Goal: Transaction & Acquisition: Download file/media

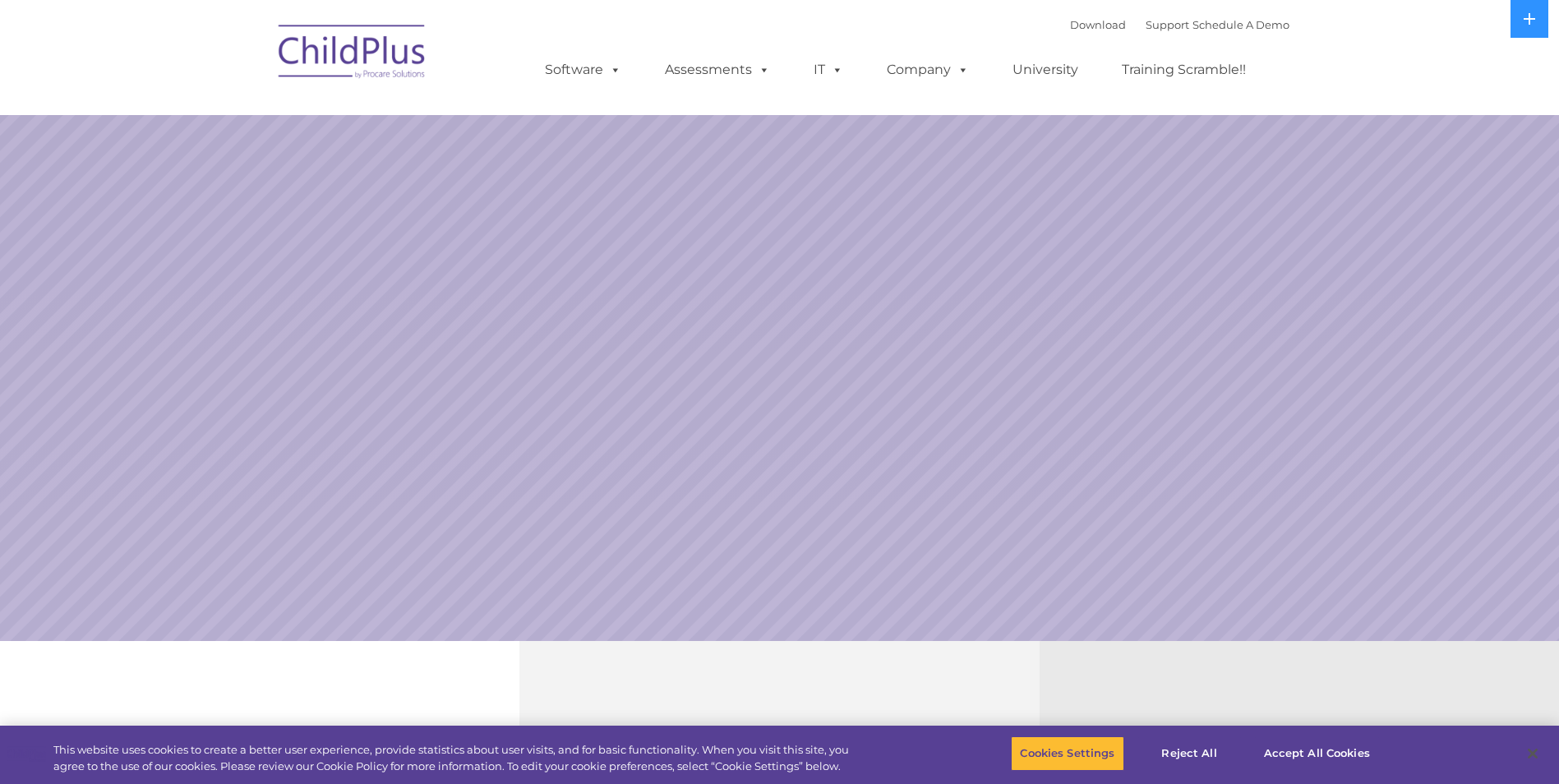
select select "MEDIUM"
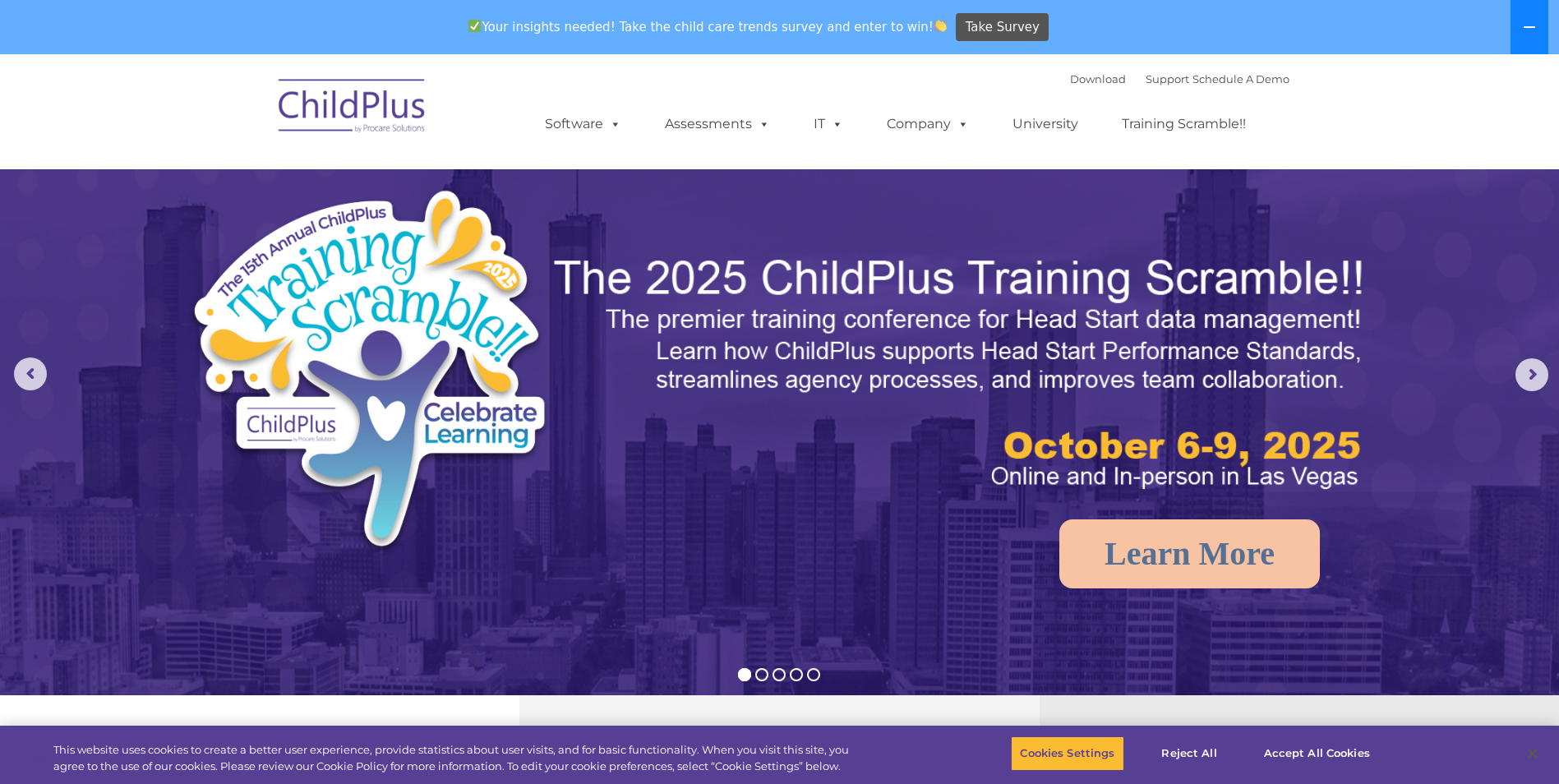
click at [1522, 28] on button at bounding box center [1529, 27] width 38 height 54
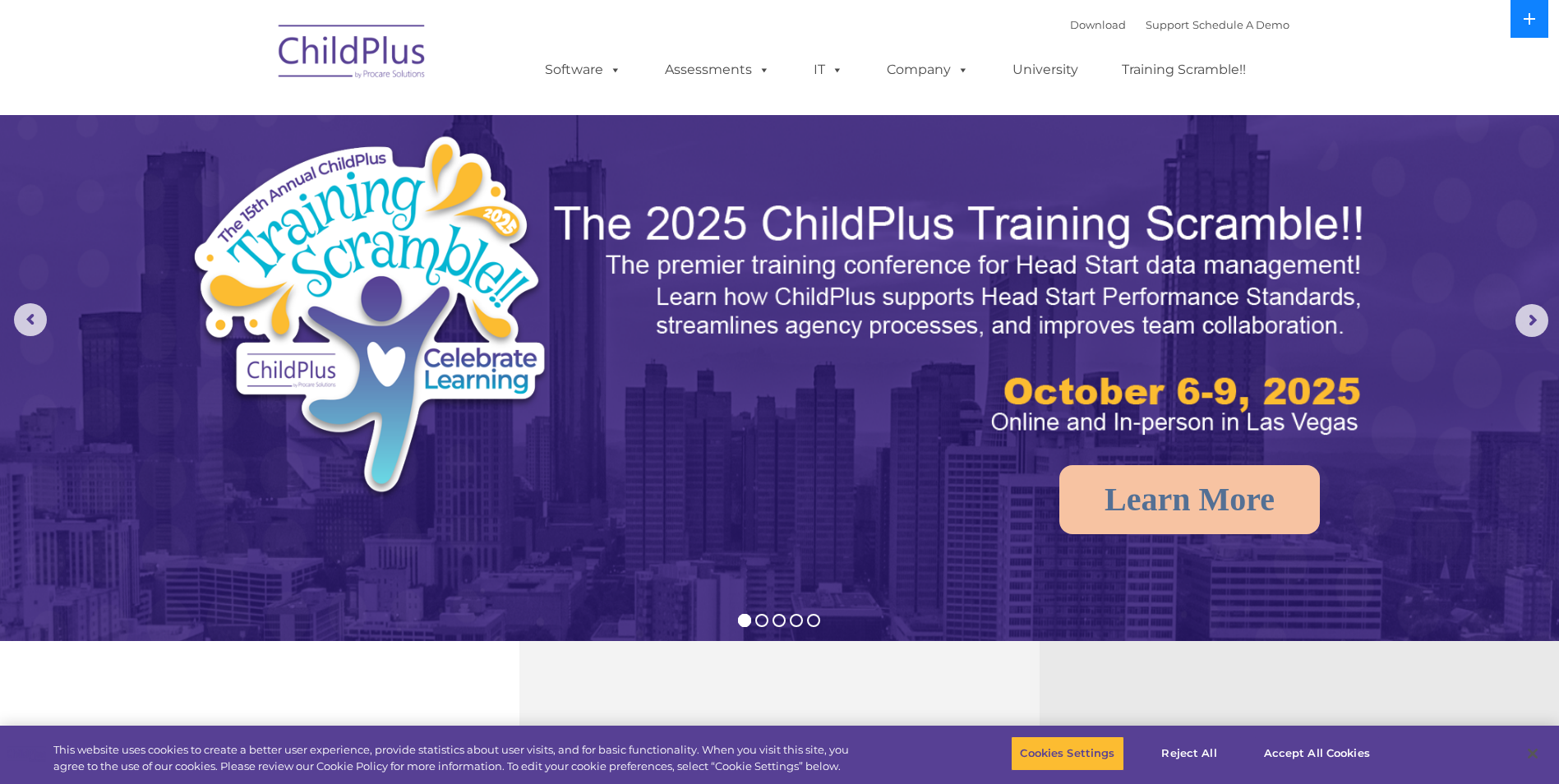
click at [1522, 23] on button at bounding box center [1529, 18] width 38 height 38
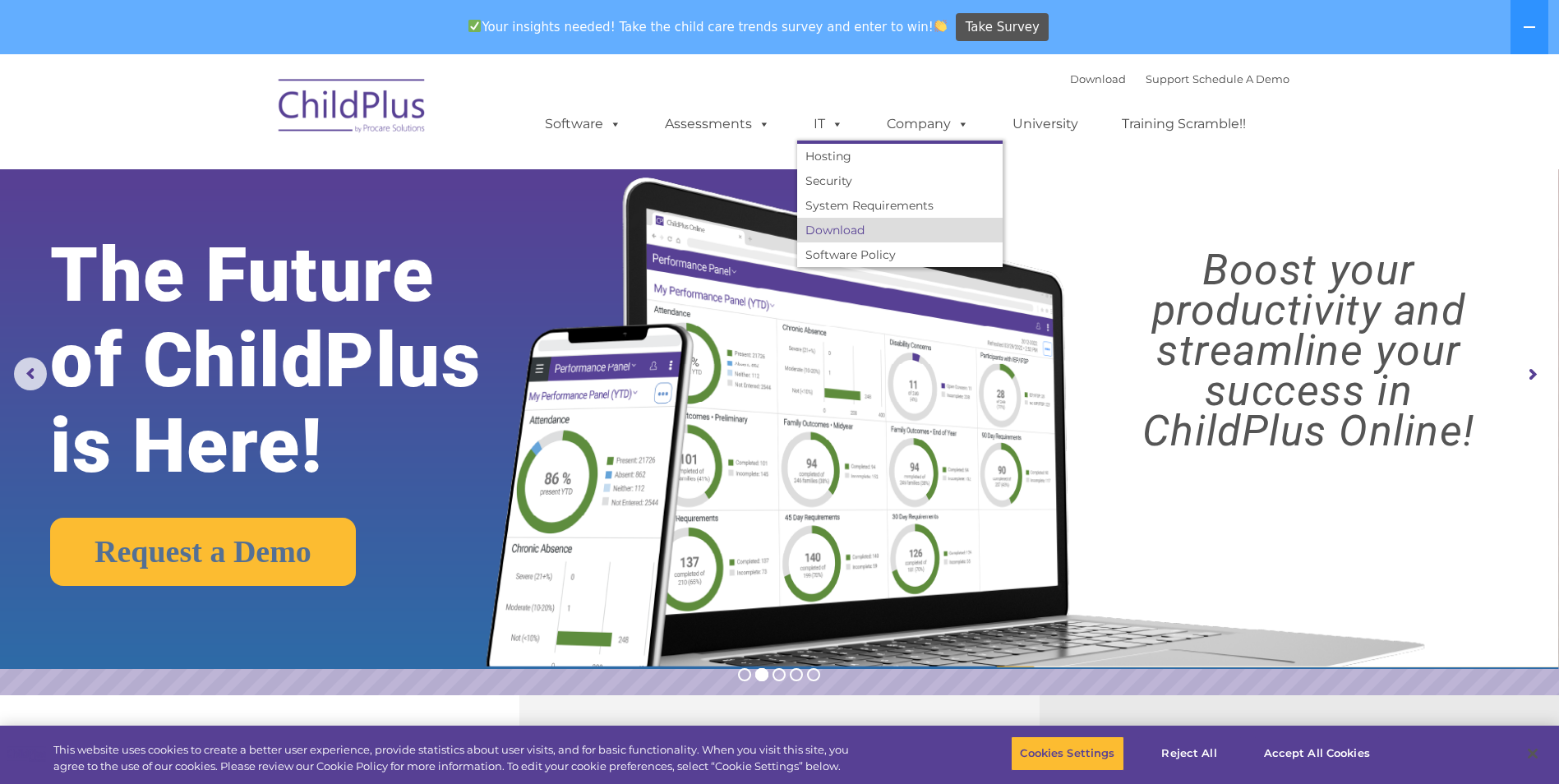
click at [830, 232] on link "Download" at bounding box center [900, 230] width 206 height 24
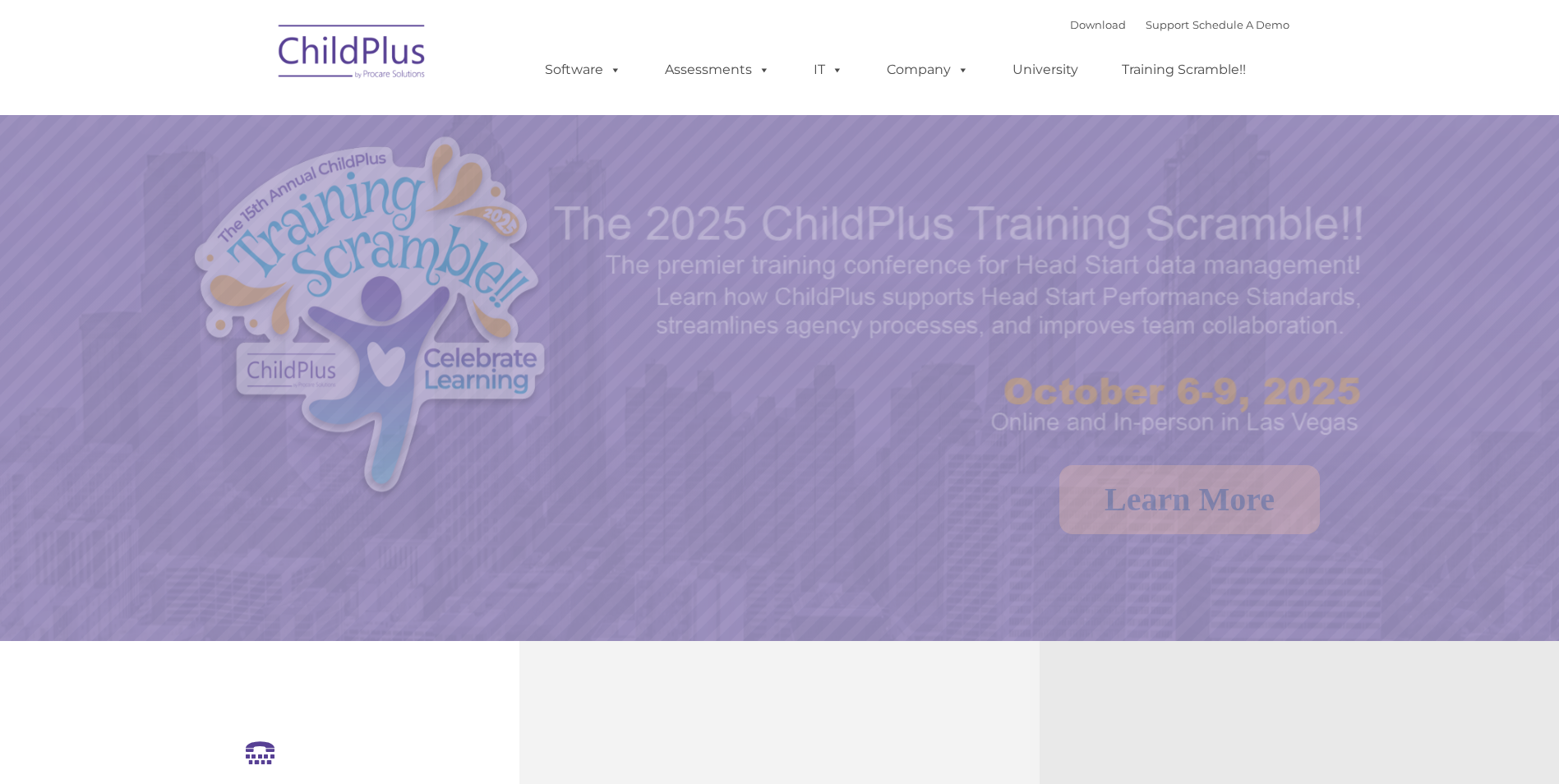
select select "MEDIUM"
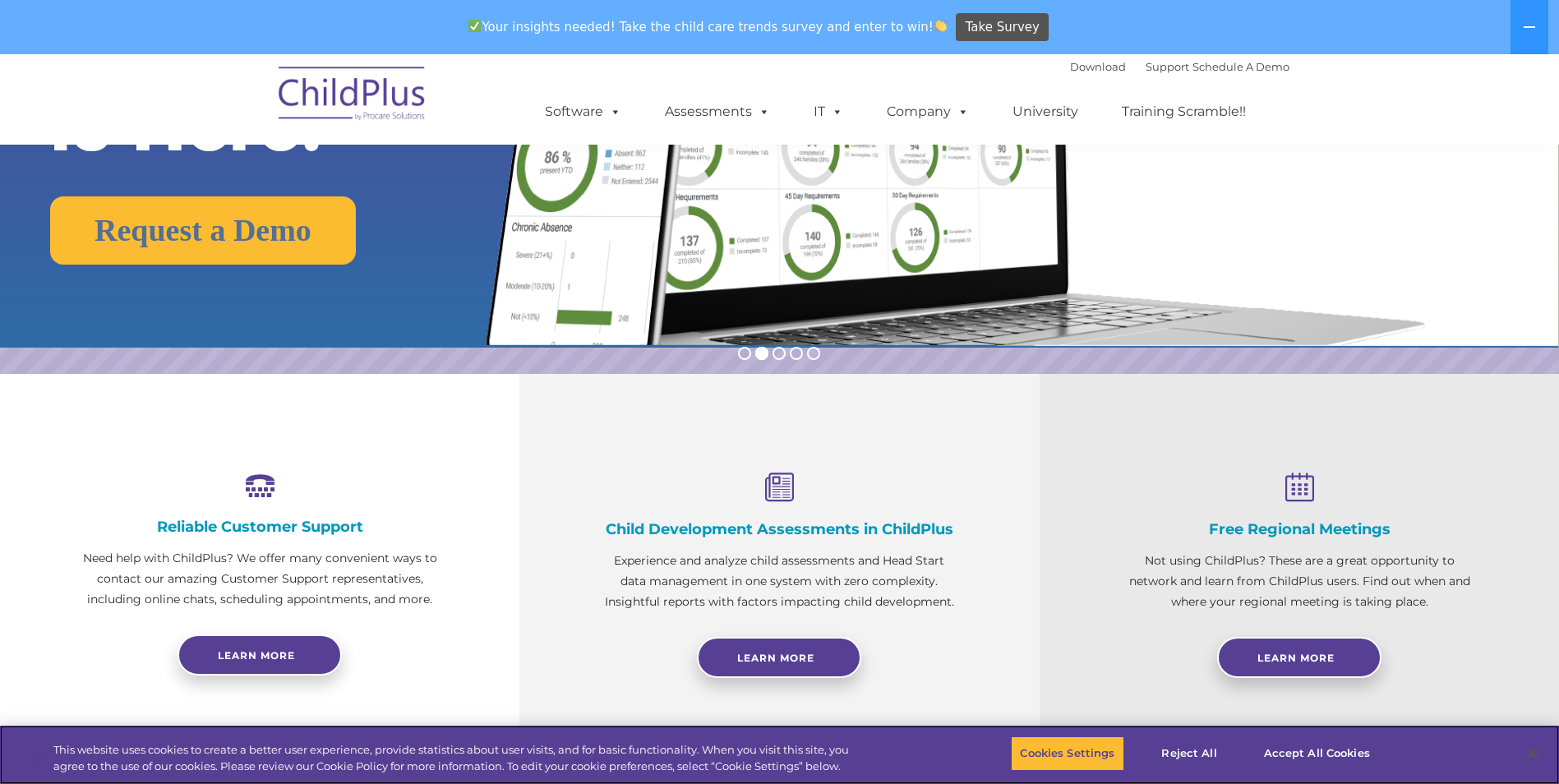
scroll to position [328, 0]
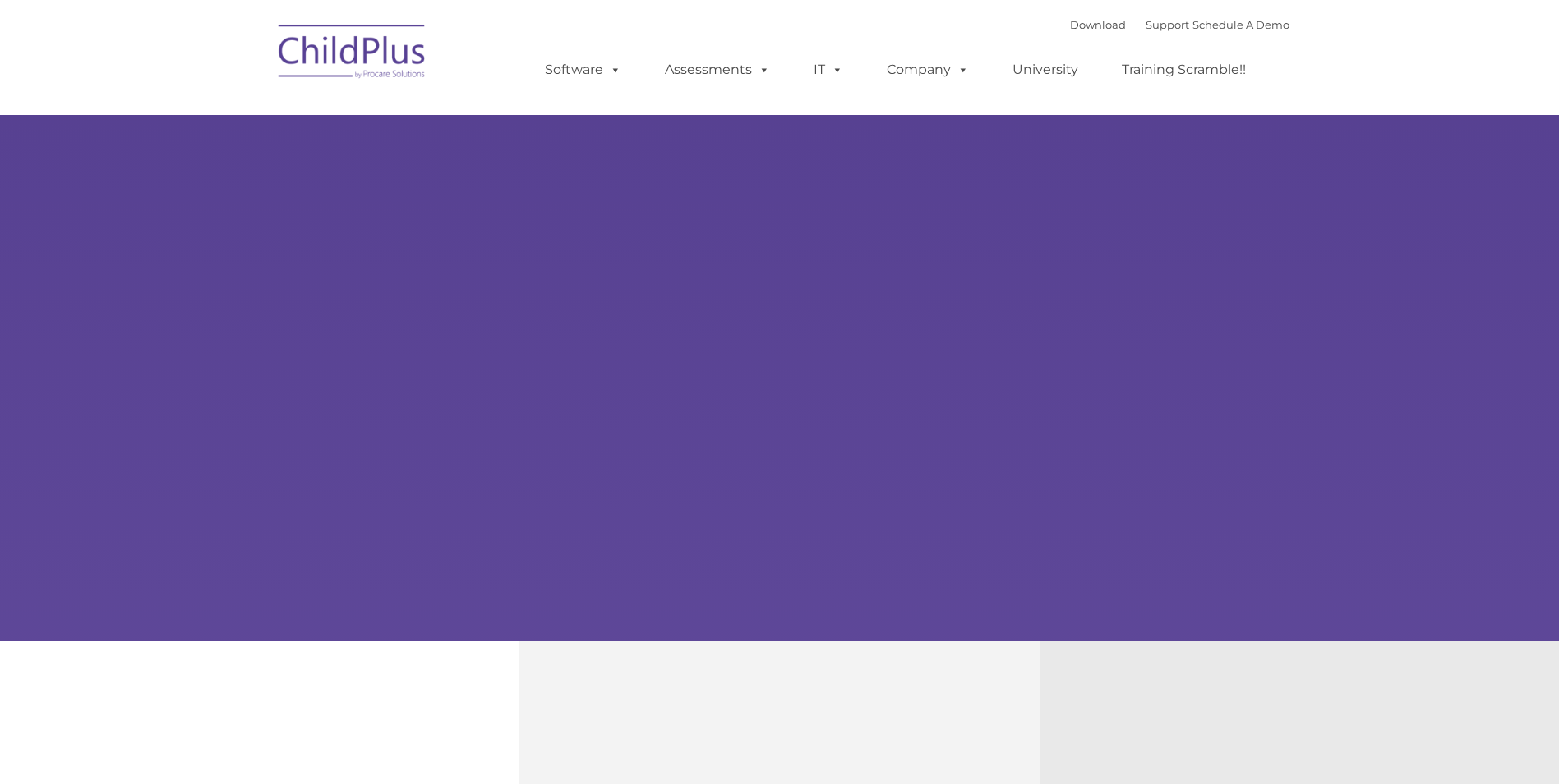
type input ""
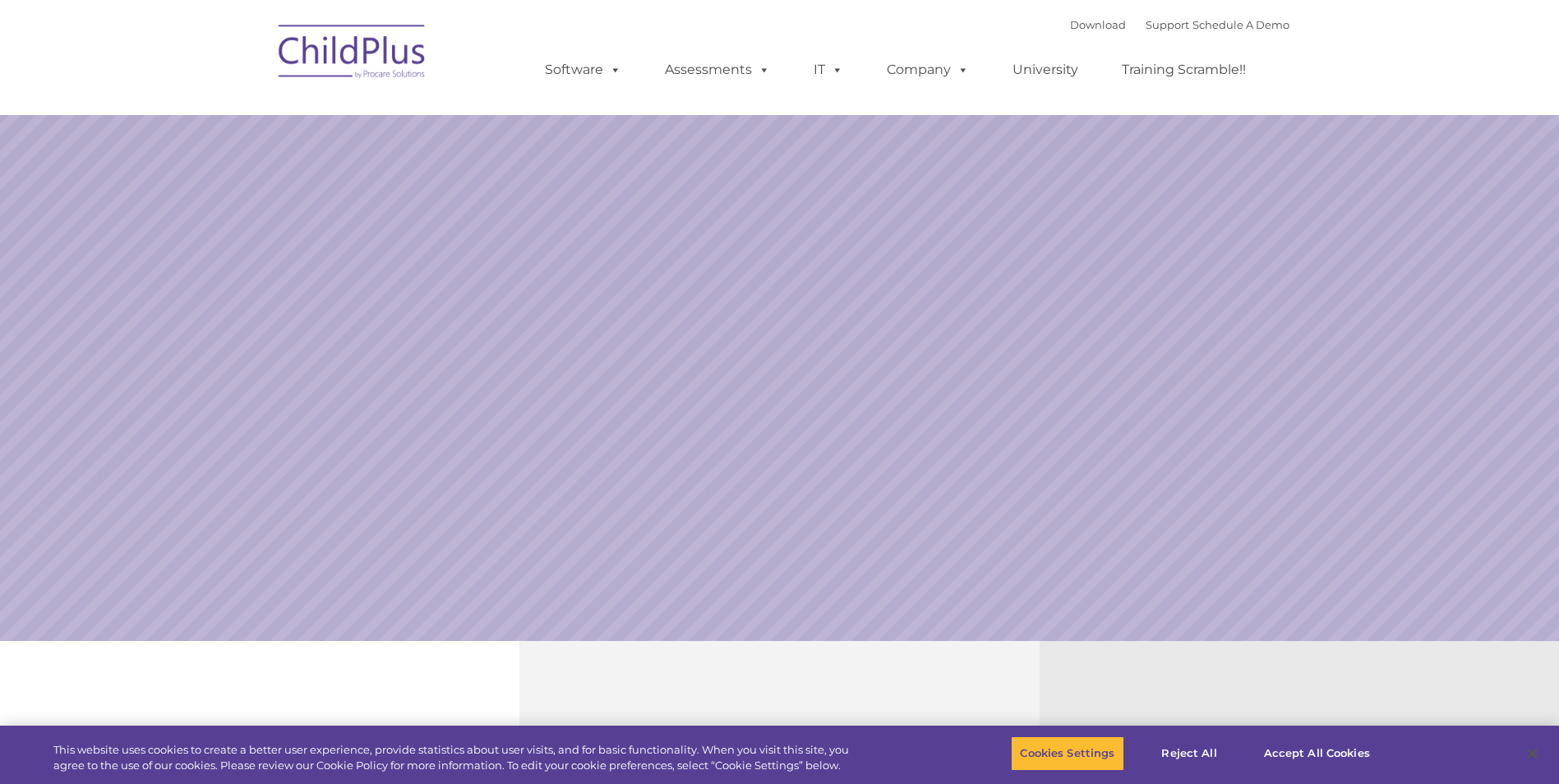
select select "MEDIUM"
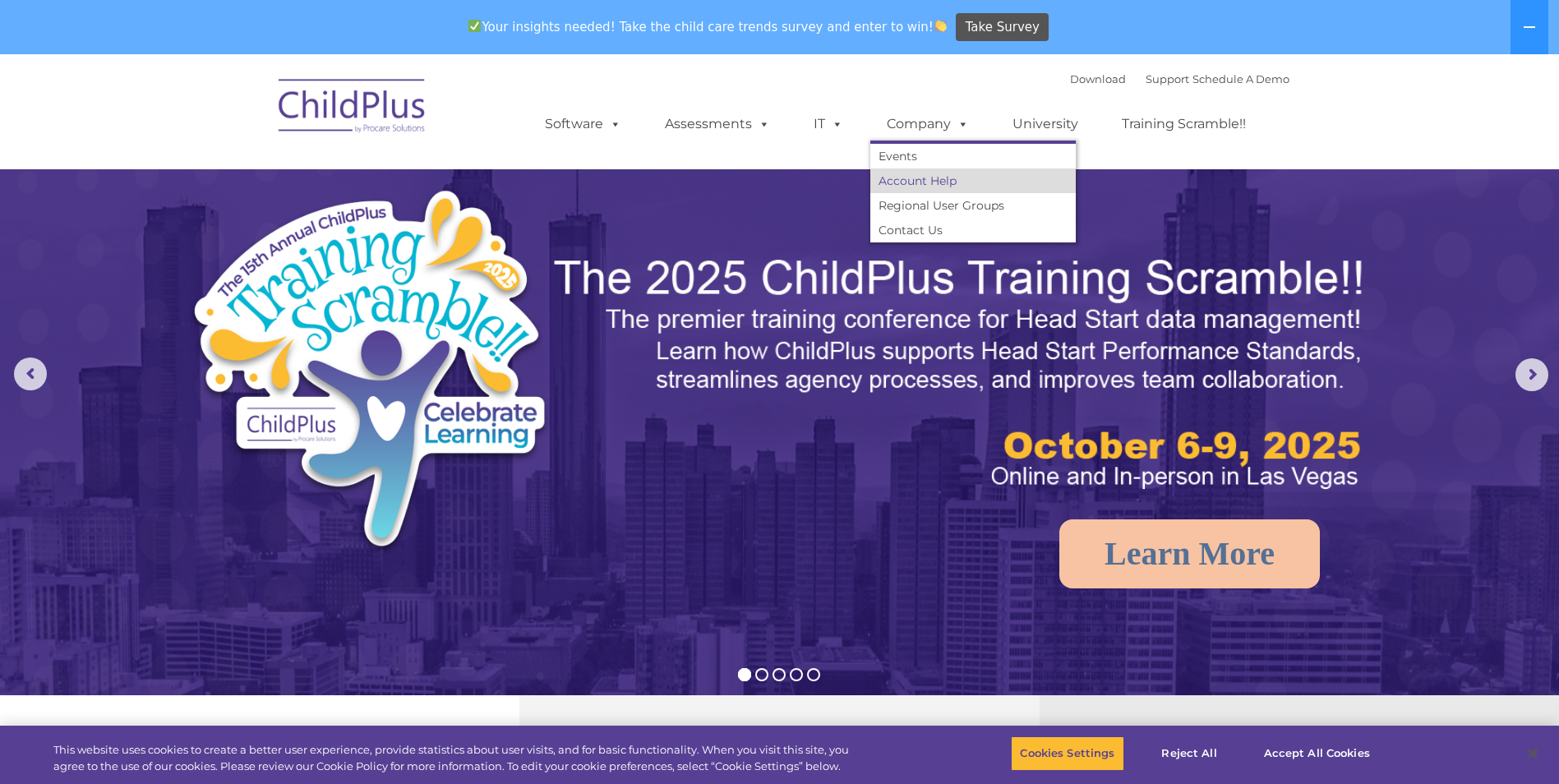
click at [932, 176] on link "Account Help" at bounding box center [973, 181] width 206 height 24
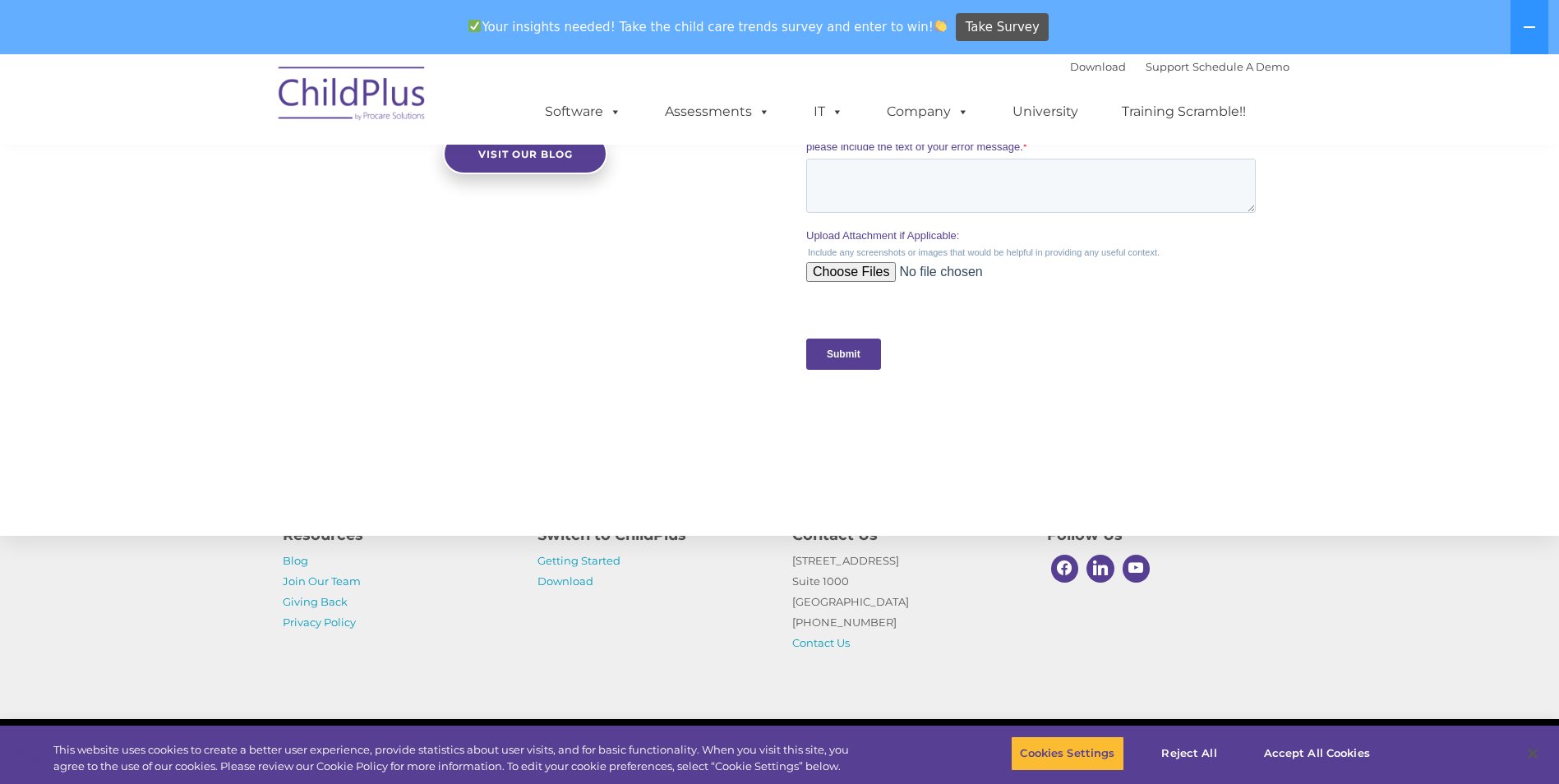
scroll to position [1616, 0]
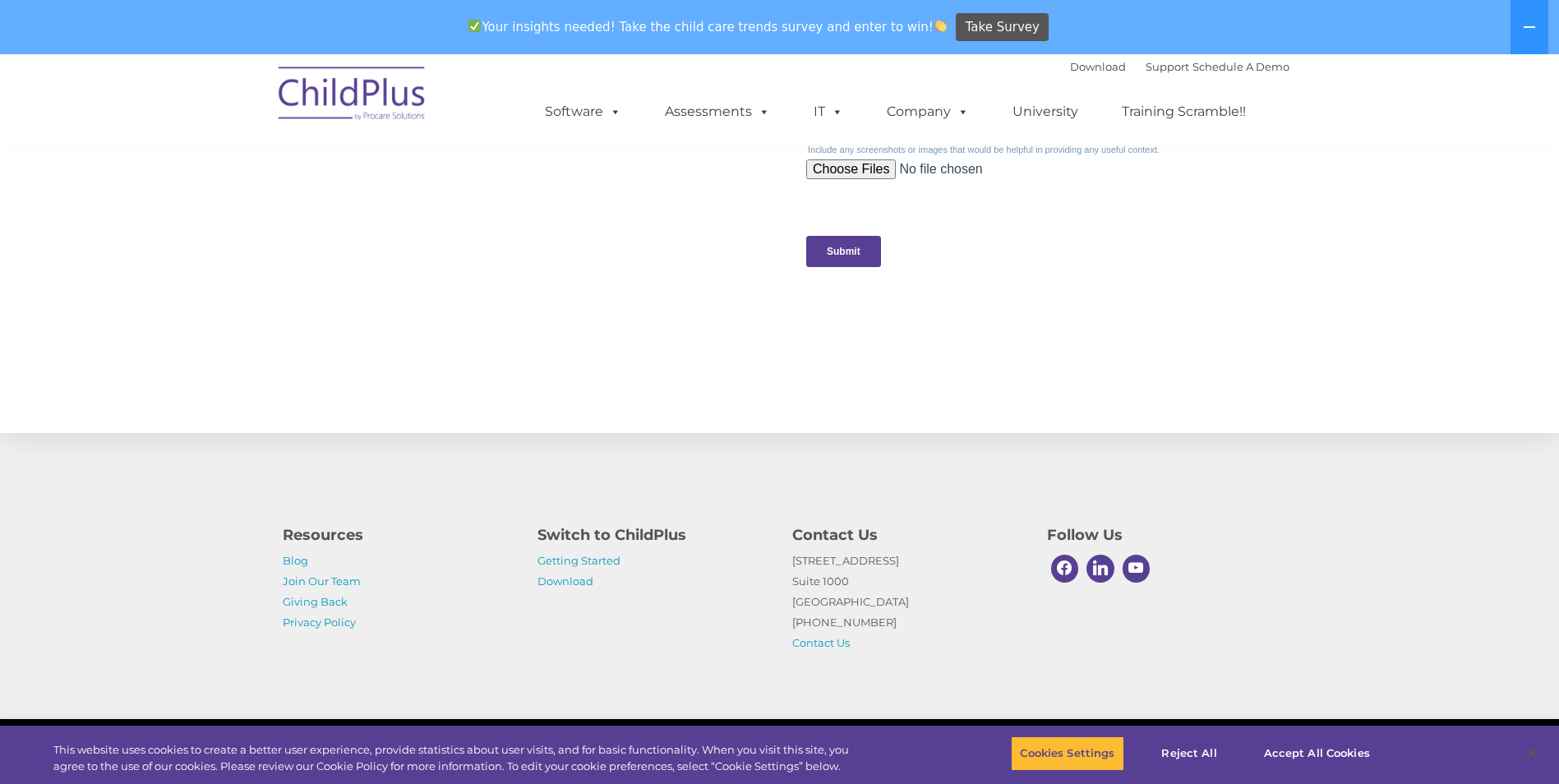
click at [579, 588] on p "Getting Started Download" at bounding box center [652, 571] width 230 height 41
click at [574, 583] on link "Download" at bounding box center [565, 581] width 56 height 13
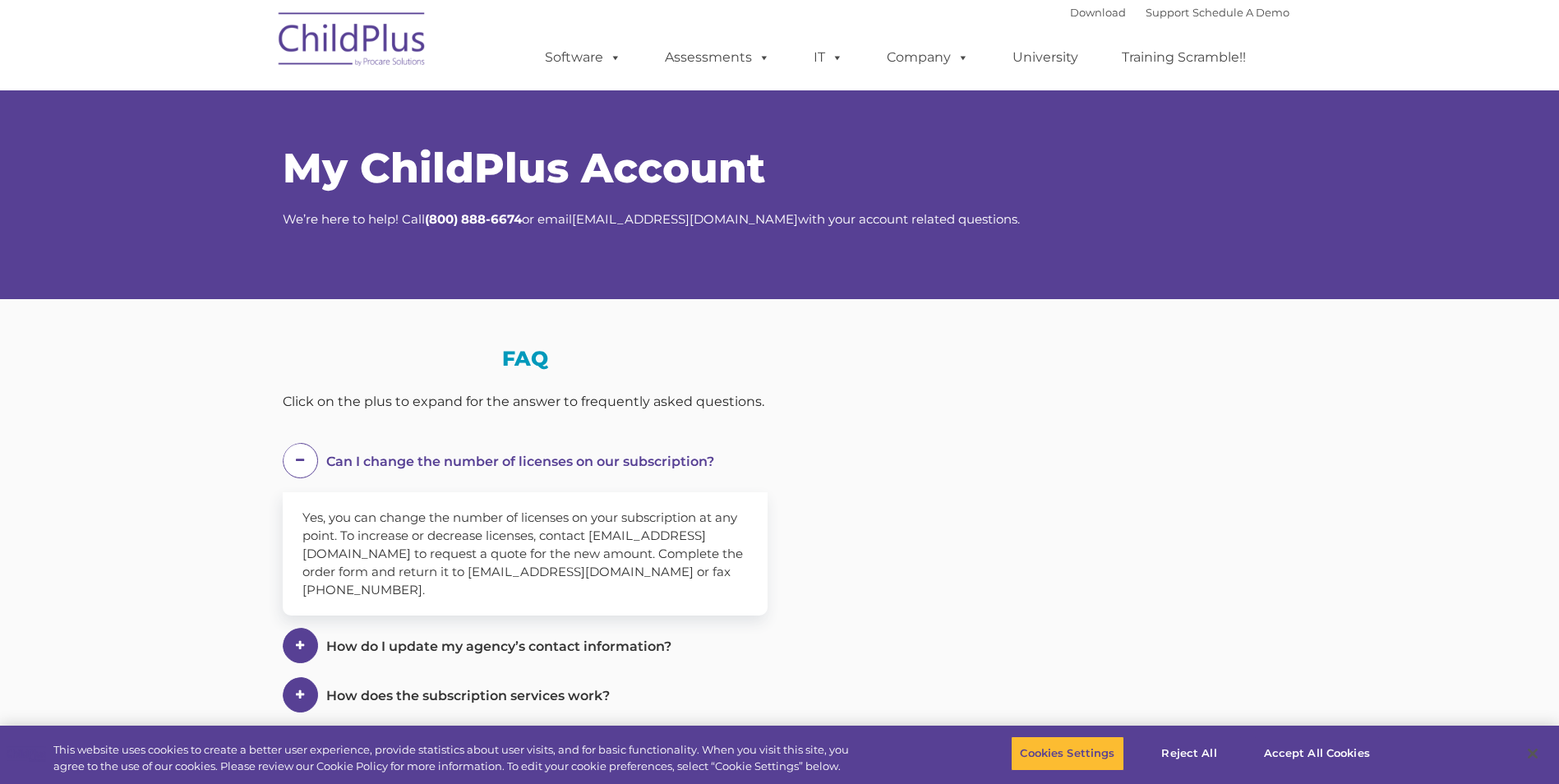
select select "MEDIUM"
